Goal: Task Accomplishment & Management: Use online tool/utility

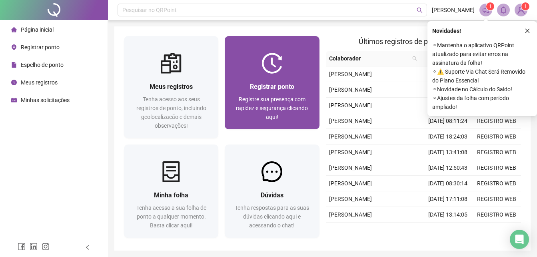
click at [299, 113] on div "Registre sua presença com rapidez e segurança clicando aqui!" at bounding box center [271, 108] width 75 height 26
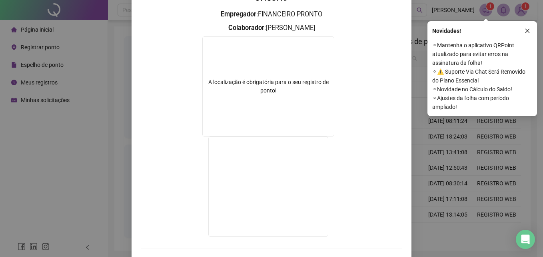
scroll to position [49, 0]
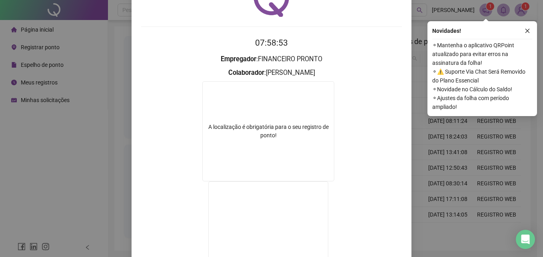
click at [446, 109] on span "⚬ Ajustes da folha com período ampliado!" at bounding box center [482, 103] width 100 height 18
drag, startPoint x: 526, startPoint y: 28, endPoint x: 490, endPoint y: 36, distance: 36.3
click at [526, 28] on button "button" at bounding box center [528, 31] width 10 height 10
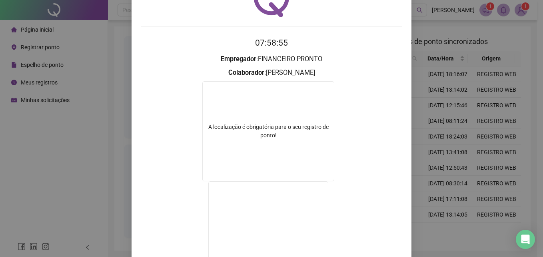
click at [428, 37] on div "Registro de ponto web 07:58:55 Empregador : FINANCEIRO PRONTO Colaborador : GIS…" at bounding box center [271, 128] width 543 height 257
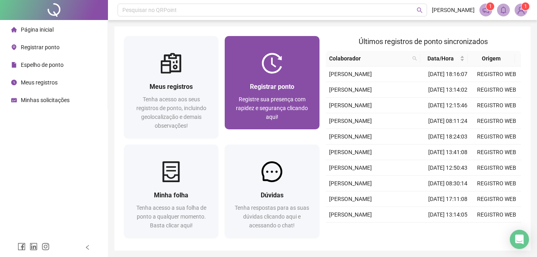
click at [302, 74] on div "Registrar ponto Registre sua presença com rapidez e segurança clicando aqui!" at bounding box center [272, 102] width 94 height 56
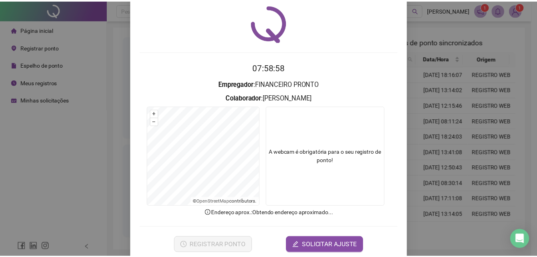
scroll to position [38, 0]
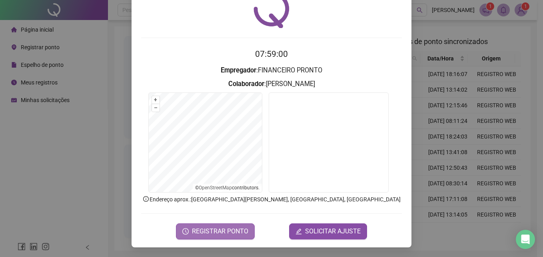
click at [236, 228] on span "REGISTRAR PONTO" at bounding box center [220, 231] width 56 height 10
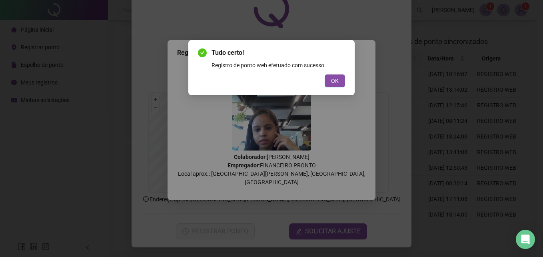
click at [337, 75] on button "OK" at bounding box center [335, 80] width 20 height 13
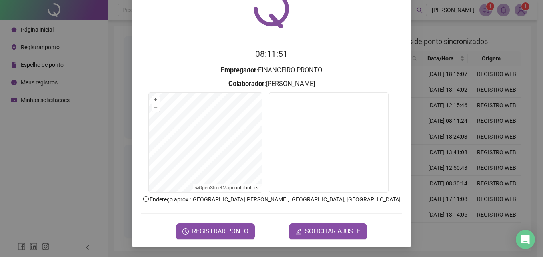
click at [455, 70] on div "Registro de ponto web 08:11:51 Empregador : FINANCEIRO PRONTO Colaborador : GIS…" at bounding box center [271, 128] width 543 height 257
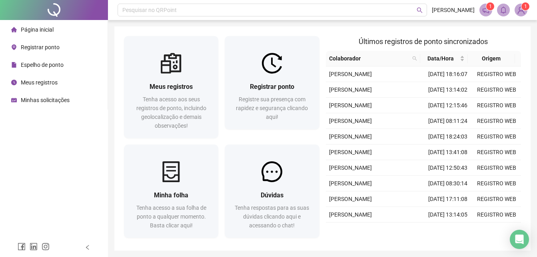
click at [525, 9] on span "1" at bounding box center [525, 7] width 3 height 6
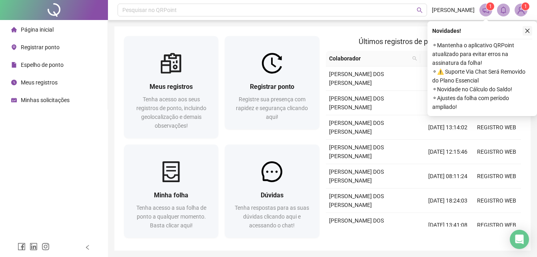
click at [524, 28] on button "button" at bounding box center [528, 31] width 10 height 10
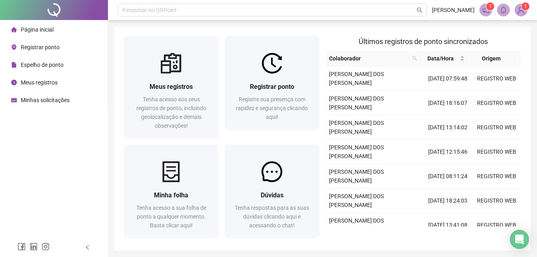
click at [523, 10] on sup "1" at bounding box center [526, 6] width 8 height 8
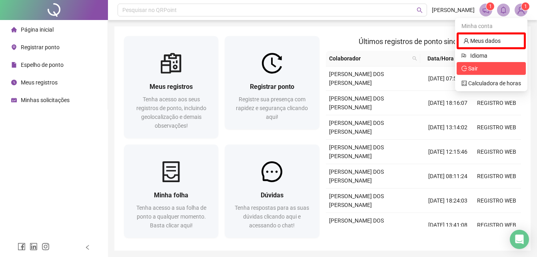
click at [498, 70] on span "Sair" at bounding box center [492, 68] width 60 height 9
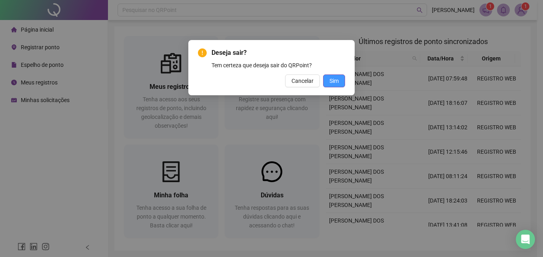
click at [334, 78] on span "Sim" at bounding box center [334, 80] width 9 height 9
